Goal: Navigation & Orientation: Understand site structure

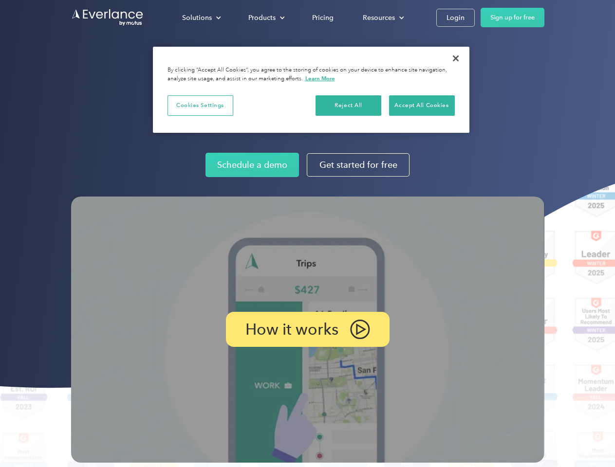
click at [307, 234] on img at bounding box center [307, 330] width 473 height 266
click at [201, 18] on div "Solutions" at bounding box center [197, 18] width 30 height 12
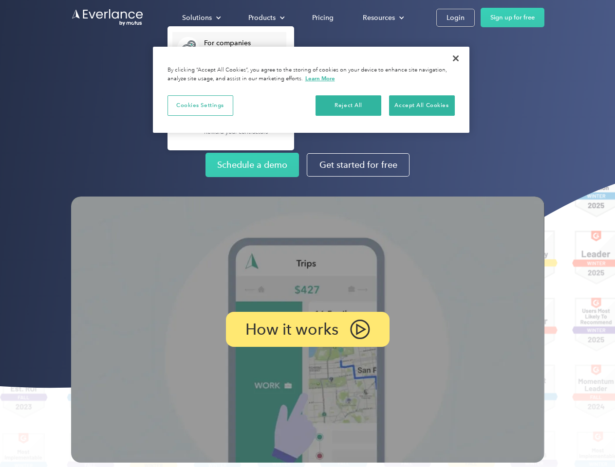
click at [265, 18] on div "Products" at bounding box center [261, 18] width 27 height 12
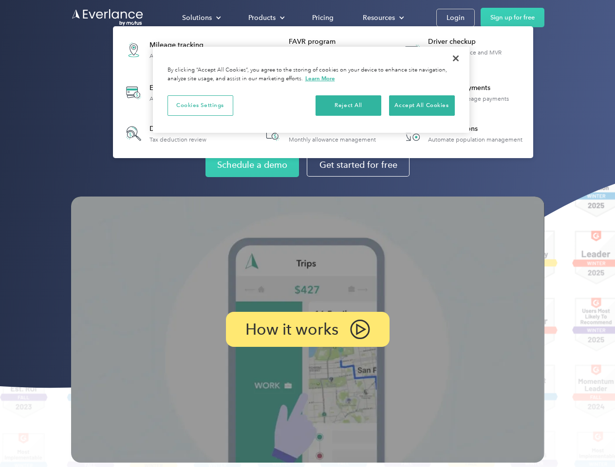
click at [382, 18] on div "Resources" at bounding box center [379, 18] width 32 height 12
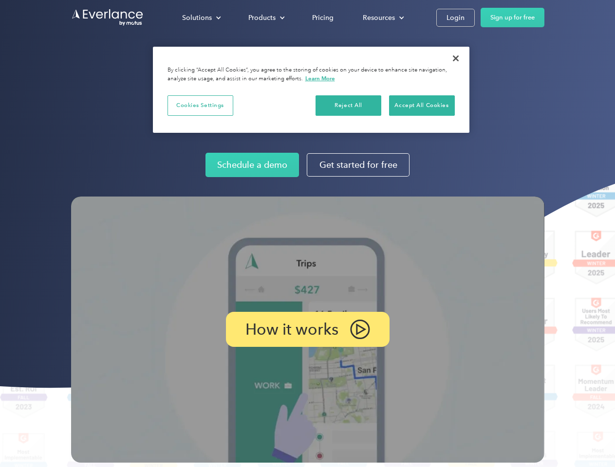
click at [307, 330] on p "How it works" at bounding box center [291, 330] width 93 height 12
click at [200, 105] on button "Cookies Settings" at bounding box center [201, 105] width 66 height 20
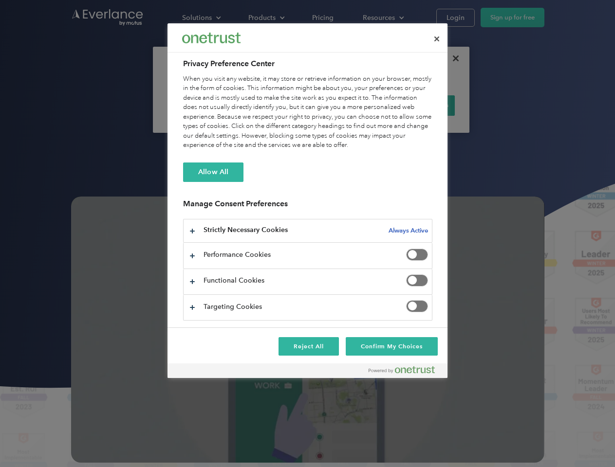
click at [349, 105] on div "When you visit any website, it may store or retrieve information on your browse…" at bounding box center [307, 112] width 249 height 76
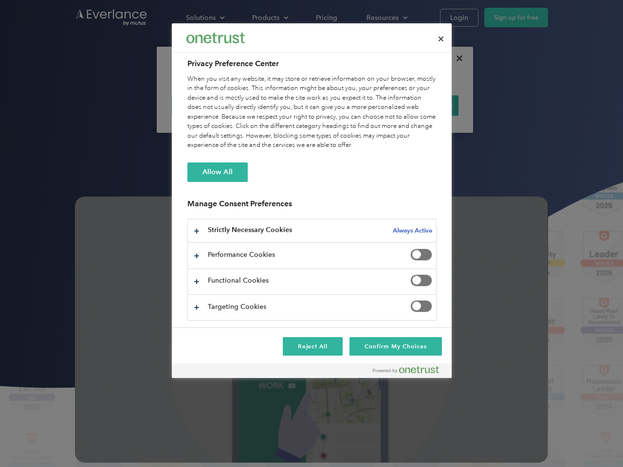
click at [422, 105] on div "When you visit any website, it may store or retrieve information on your browse…" at bounding box center [311, 112] width 249 height 76
click at [456, 58] on div at bounding box center [311, 233] width 623 height 467
